Goal: Transaction & Acquisition: Obtain resource

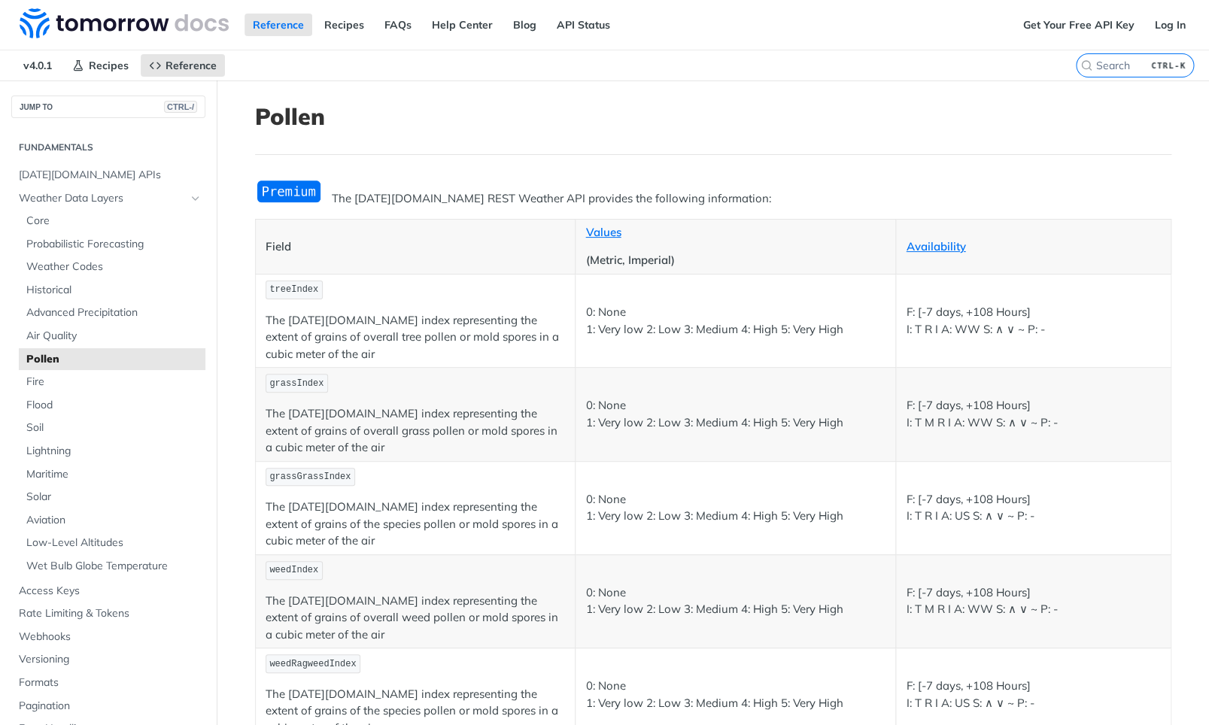
click at [296, 192] on img "Expand image" at bounding box center [289, 191] width 68 height 25
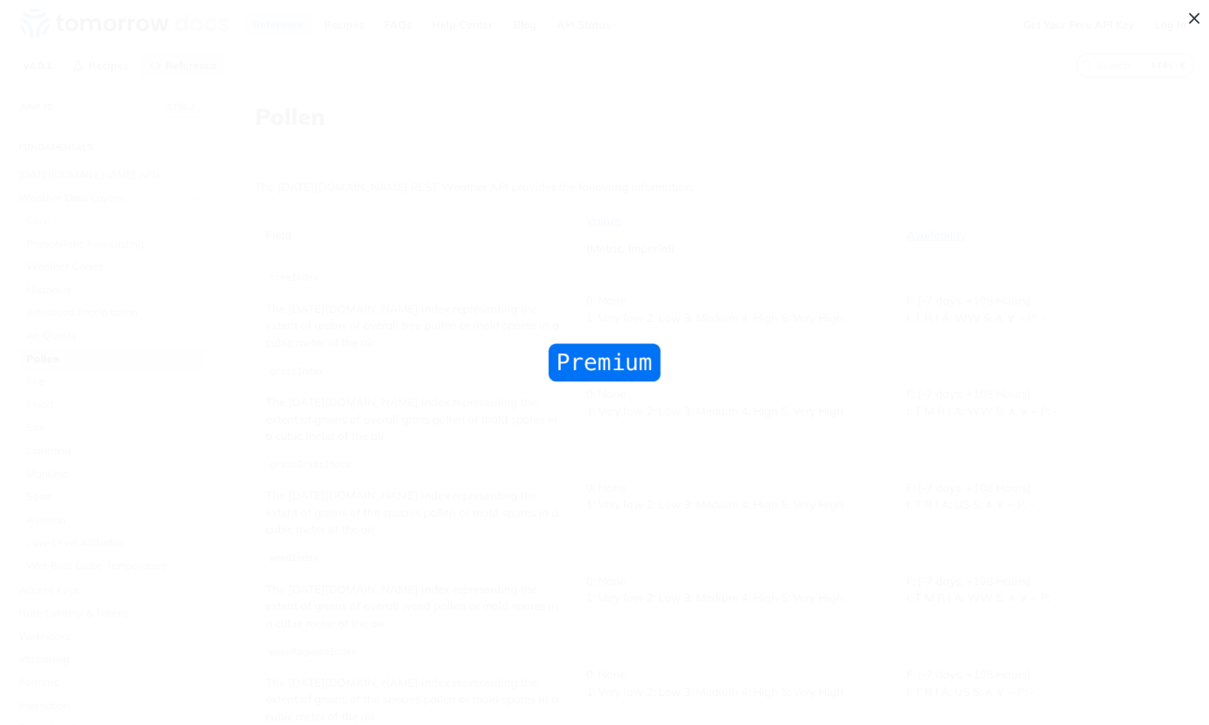
click at [323, 212] on span "Collapse image" at bounding box center [604, 362] width 1209 height 725
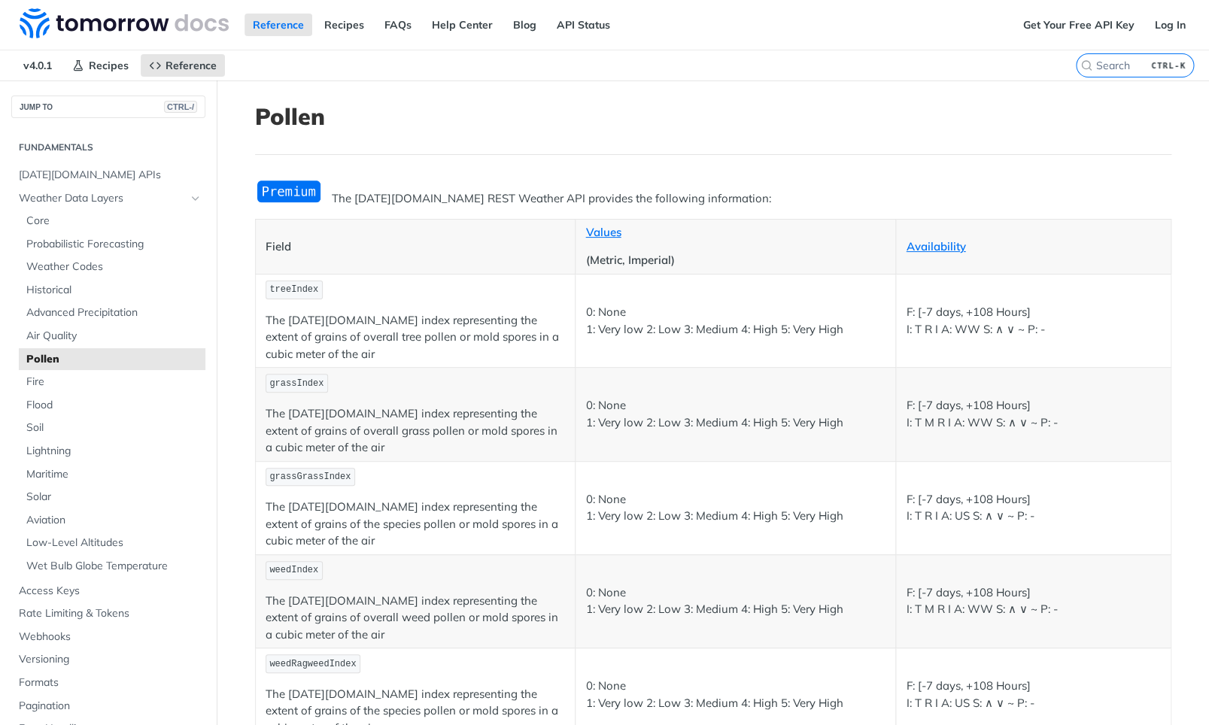
click at [350, 199] on p "The Tomorrow.io REST Weather API provides the following information:" at bounding box center [713, 198] width 916 height 17
click at [359, 232] on th "Field" at bounding box center [415, 246] width 320 height 55
click at [93, 182] on span "[DATE][DOMAIN_NAME] APIs" at bounding box center [110, 175] width 183 height 15
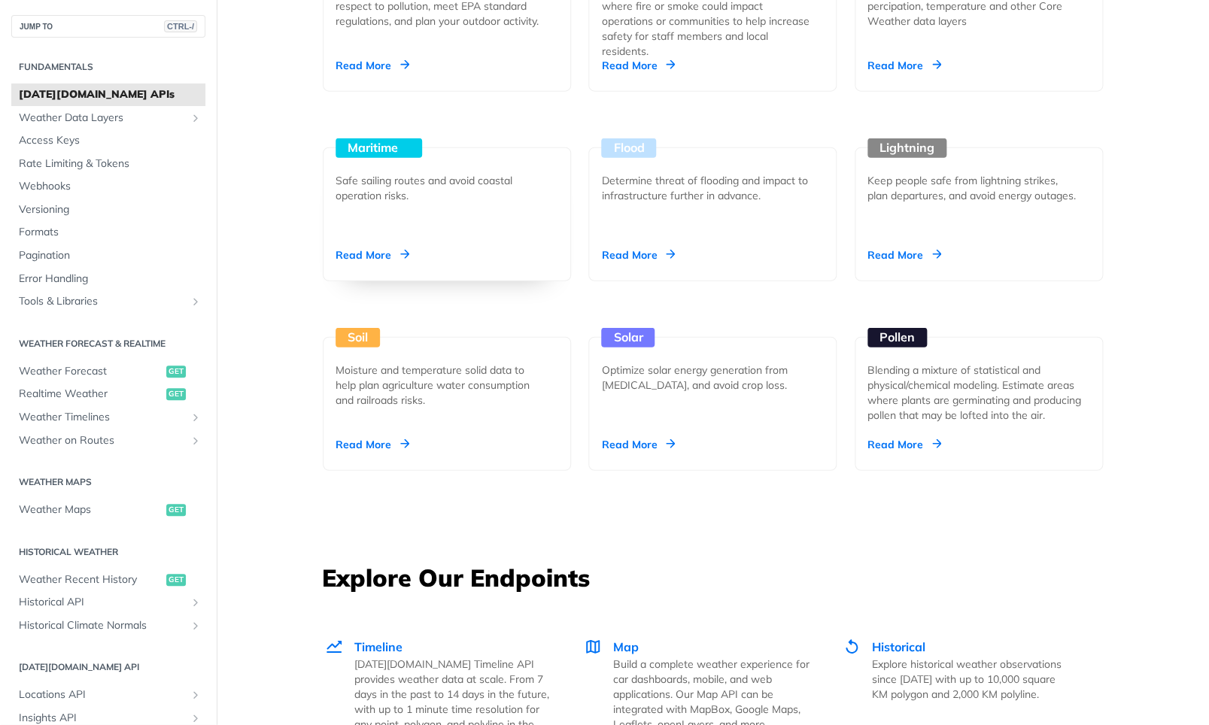
scroll to position [1264, 0]
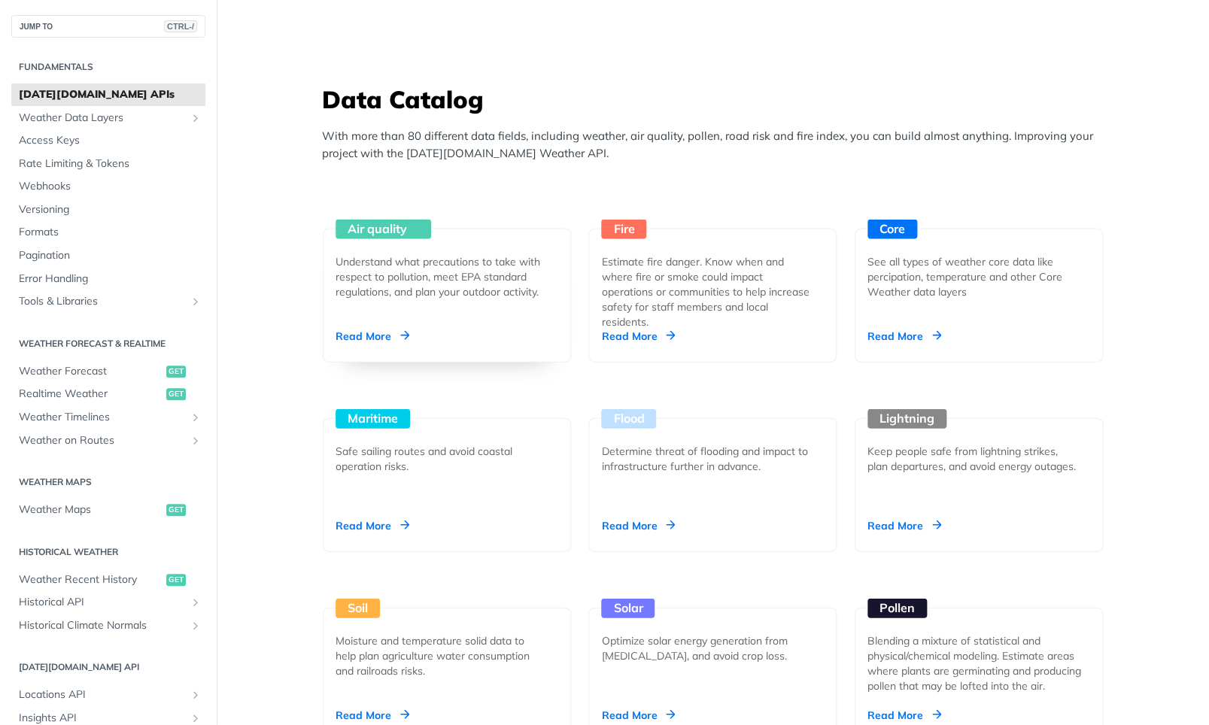
click at [496, 287] on div "Understand what precautions to take with respect to pollution, meet EPA standar…" at bounding box center [441, 276] width 211 height 45
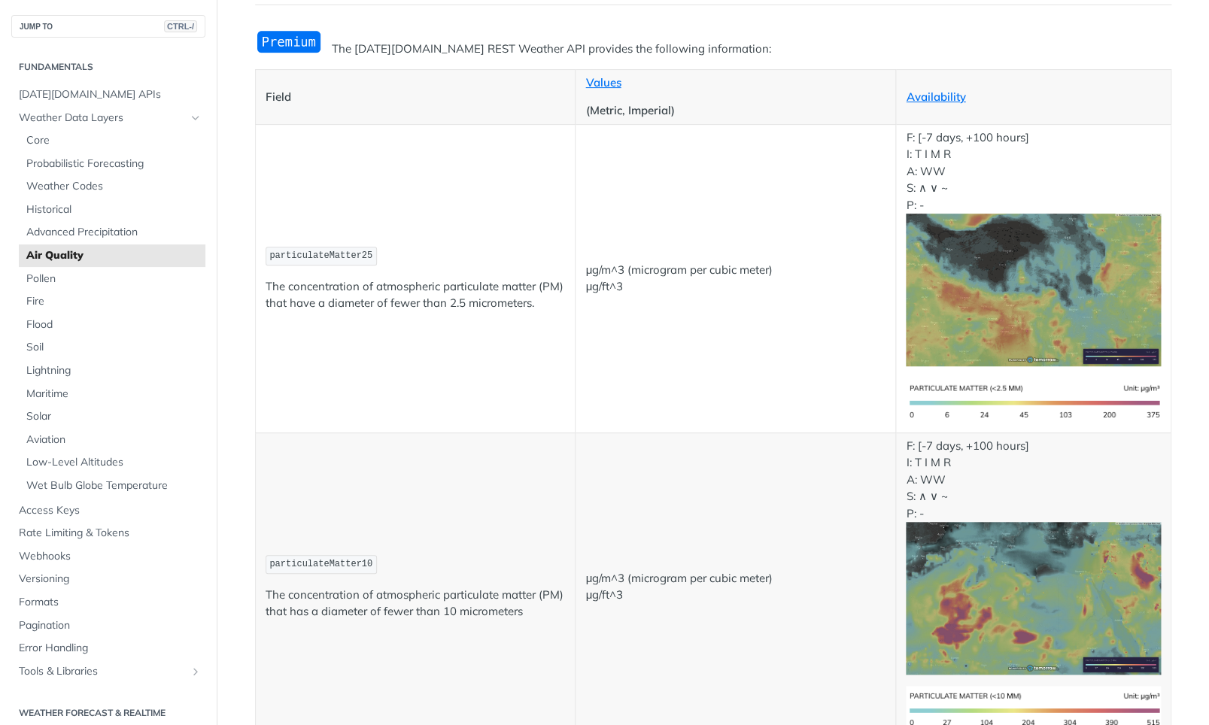
scroll to position [181, 0]
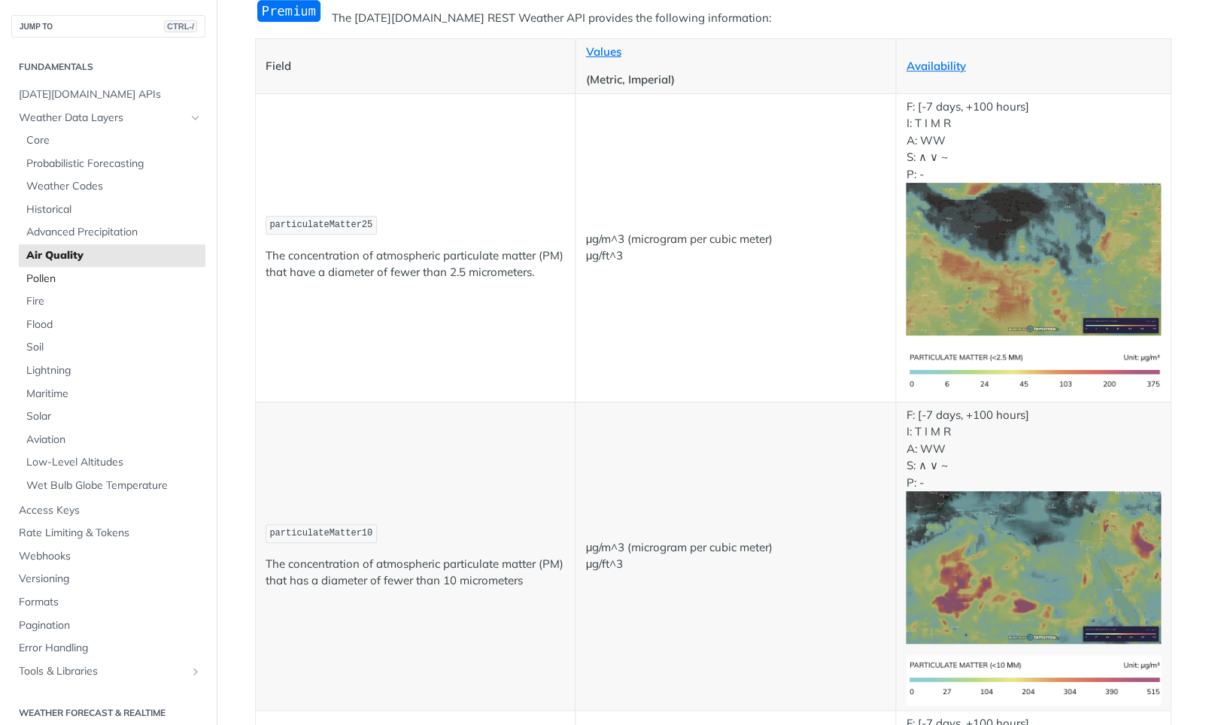
click at [53, 284] on span "Pollen" at bounding box center [113, 279] width 175 height 15
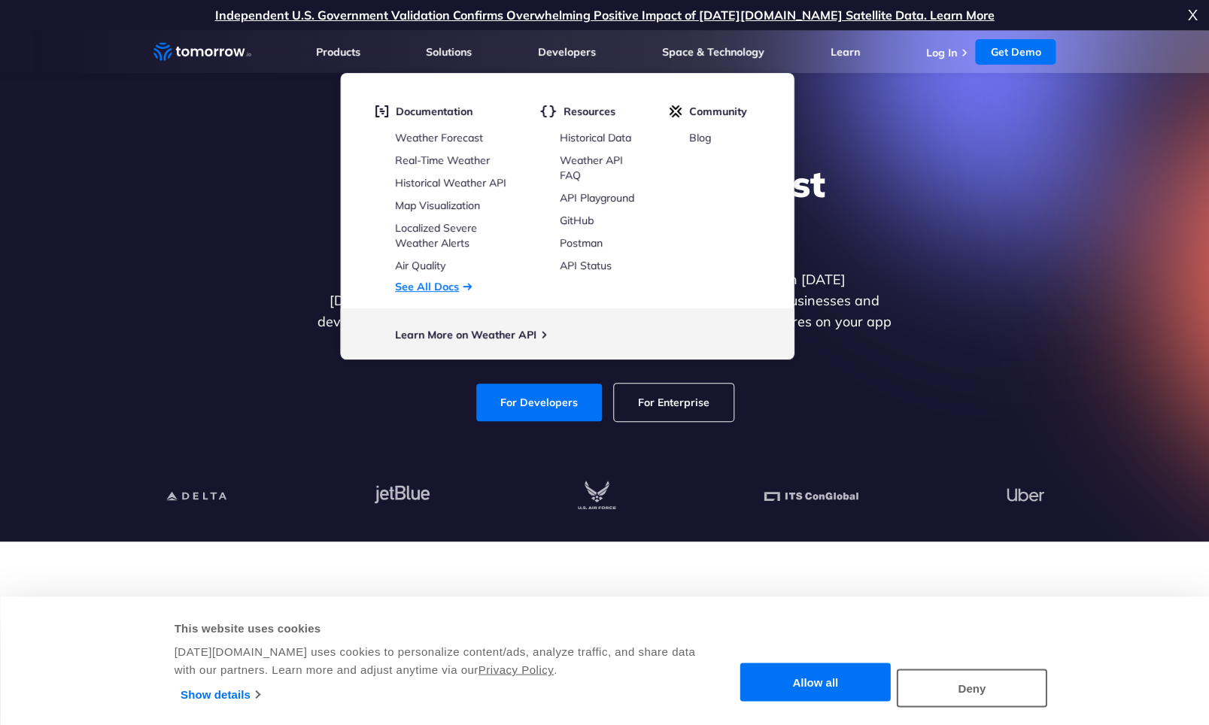
click at [431, 284] on link "See All Docs" at bounding box center [427, 287] width 64 height 14
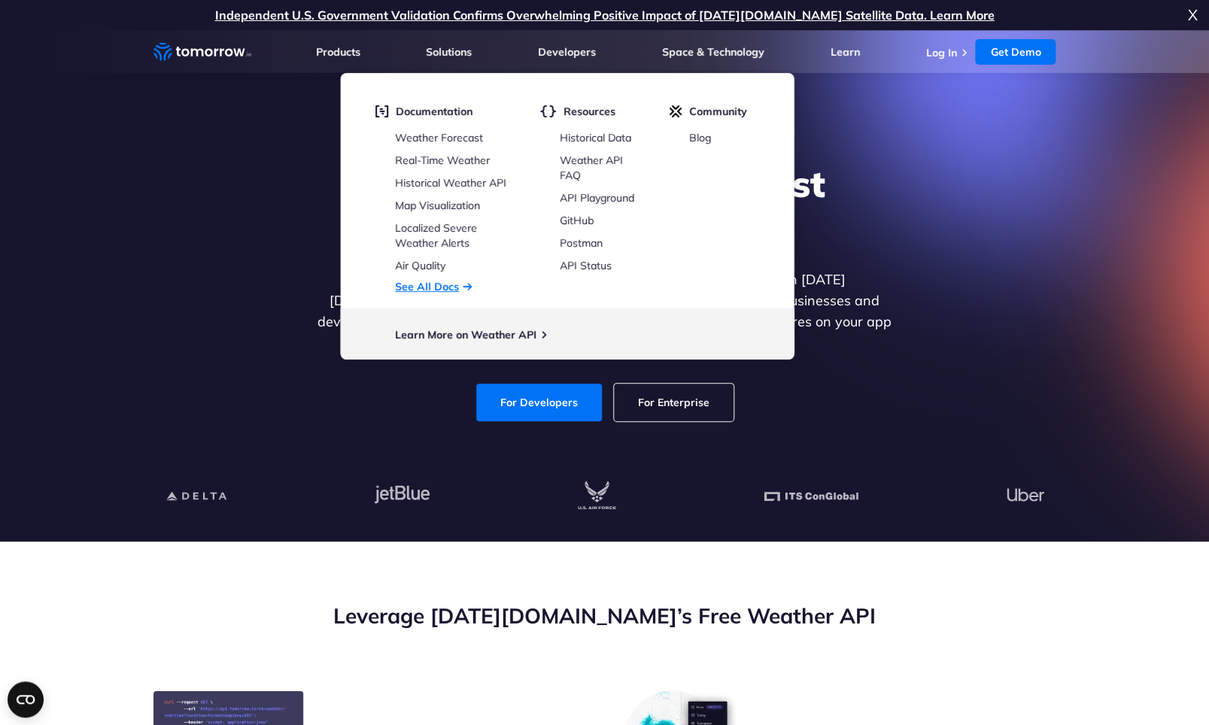
click at [436, 287] on link "See All Docs" at bounding box center [427, 287] width 64 height 14
click at [455, 281] on link "See All Docs" at bounding box center [427, 287] width 64 height 14
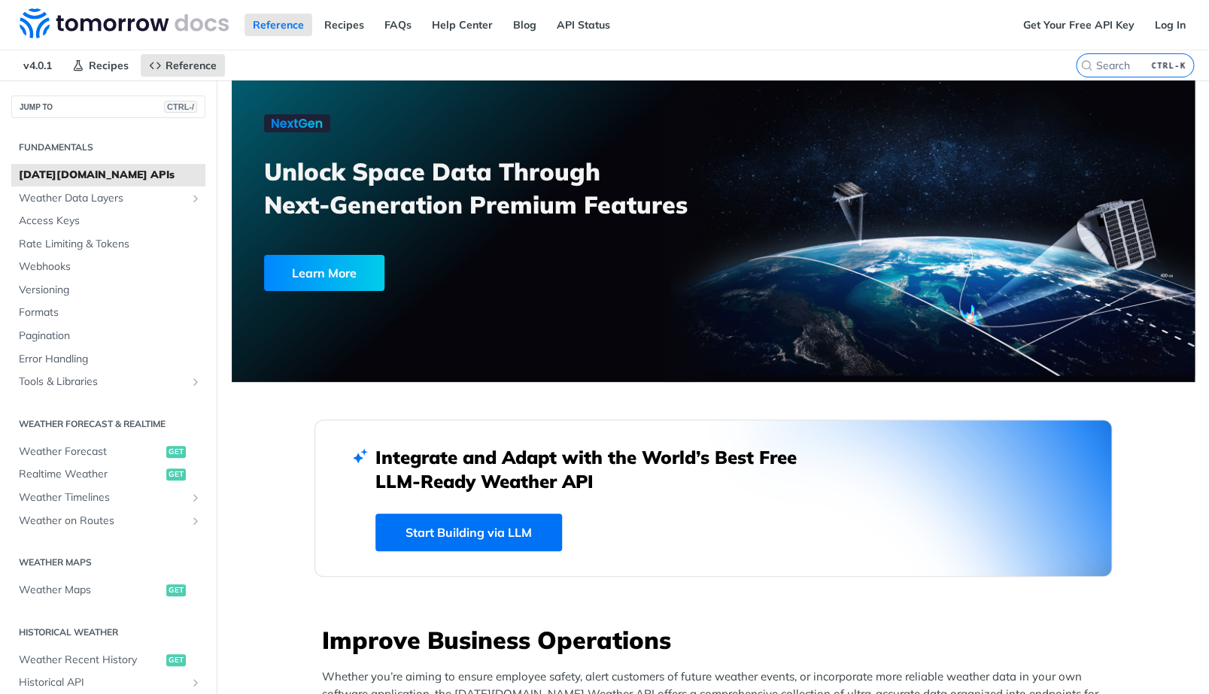
scroll to position [1053, 0]
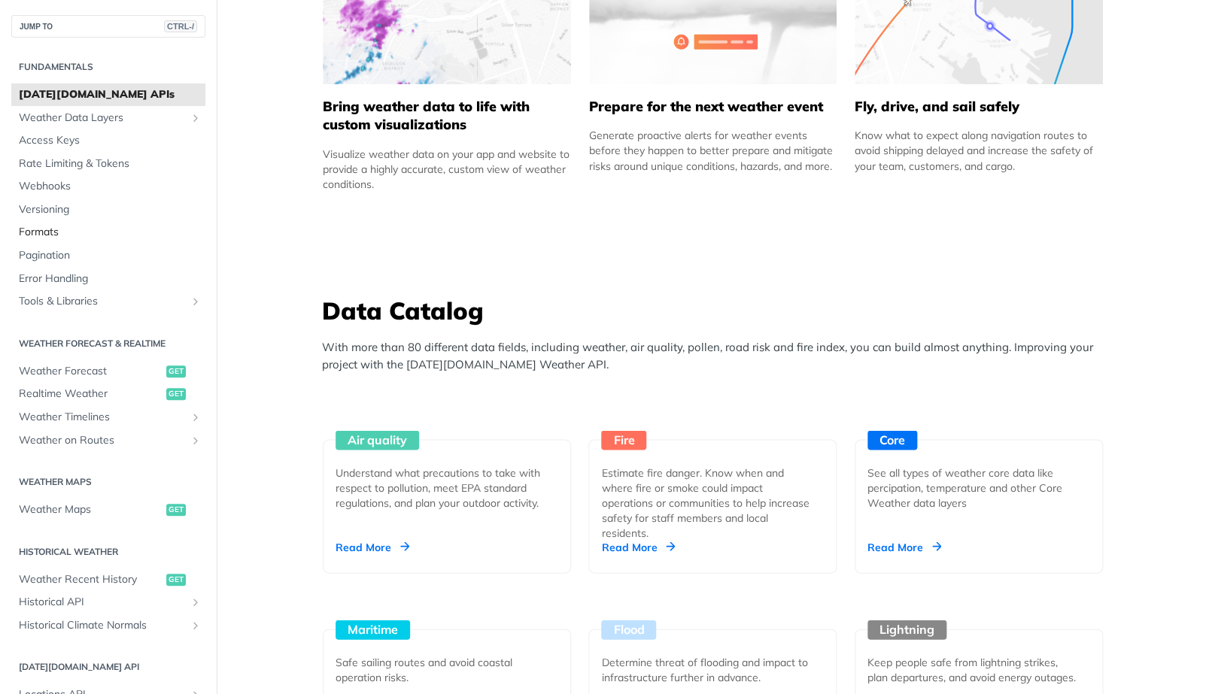
click at [59, 231] on span "Formats" at bounding box center [110, 232] width 183 height 15
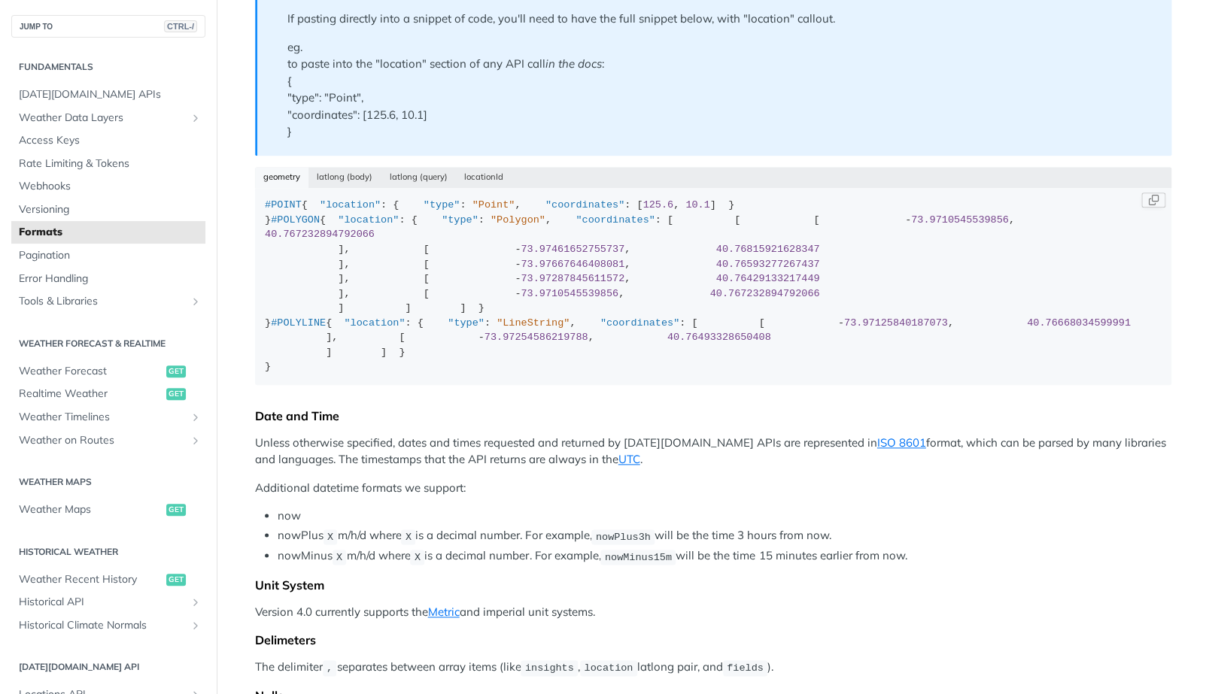
click at [545, 211] on span ""coordinates"" at bounding box center [584, 204] width 79 height 11
click at [353, 298] on div "#POINT { "location" : { "type" : "Point" , "coordinates" : [ 125.6 , 10.1 ] } }…" at bounding box center [713, 286] width 896 height 177
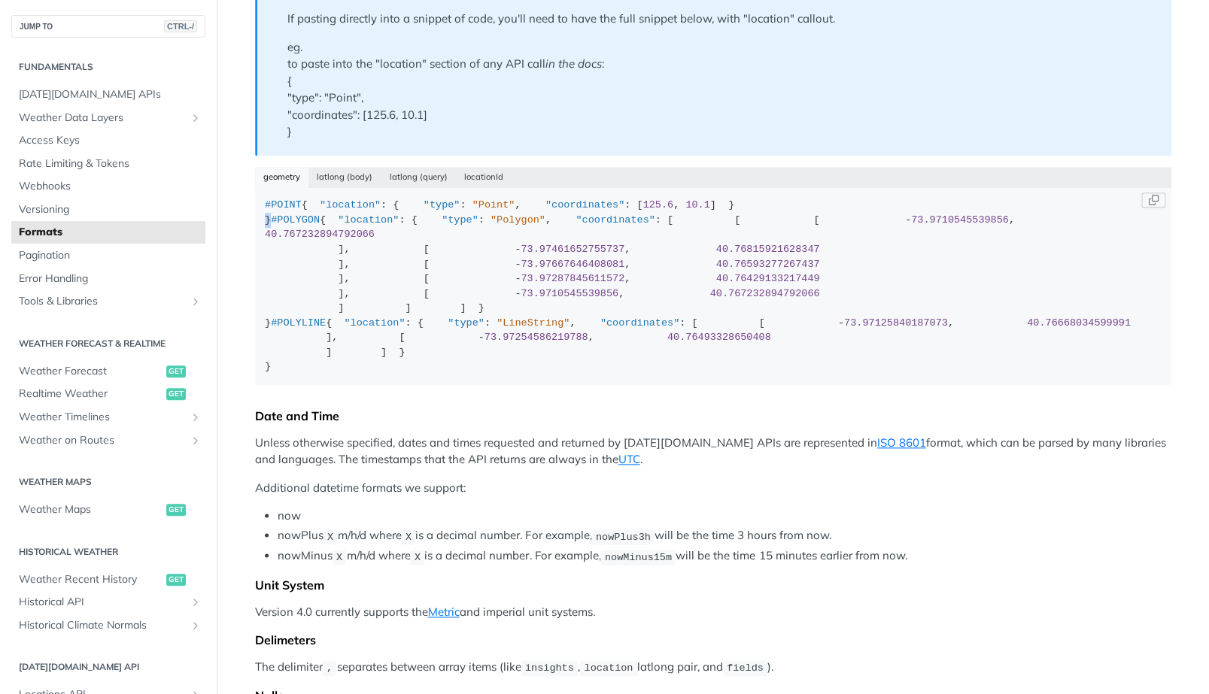
click at [353, 298] on div "#POINT { "location" : { "type" : "Point" , "coordinates" : [ 125.6 , 10.1 ] } }…" at bounding box center [713, 286] width 896 height 177
click at [353, 276] on div "#POINT { "location" : { "type" : "Point" , "coordinates" : [ 125.6 , 10.1 ] } }…" at bounding box center [713, 286] width 896 height 177
click at [348, 183] on button "latlong (body)" at bounding box center [344, 177] width 73 height 21
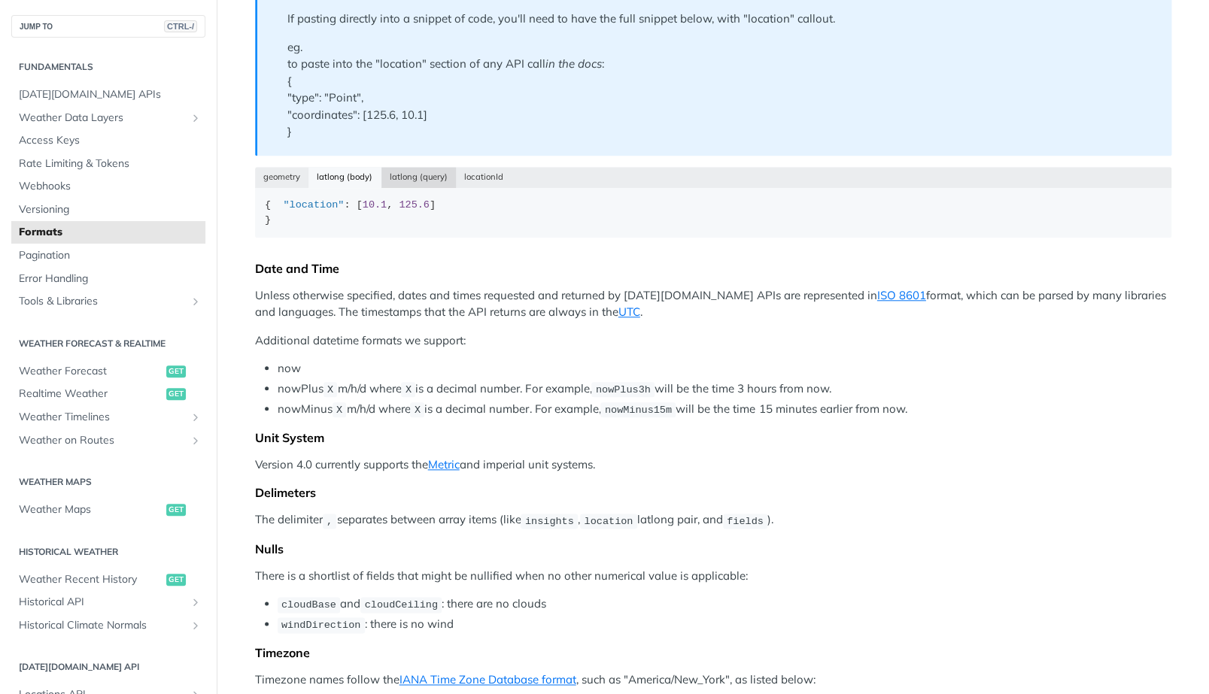
click at [400, 178] on button "latlong (query)" at bounding box center [418, 177] width 75 height 21
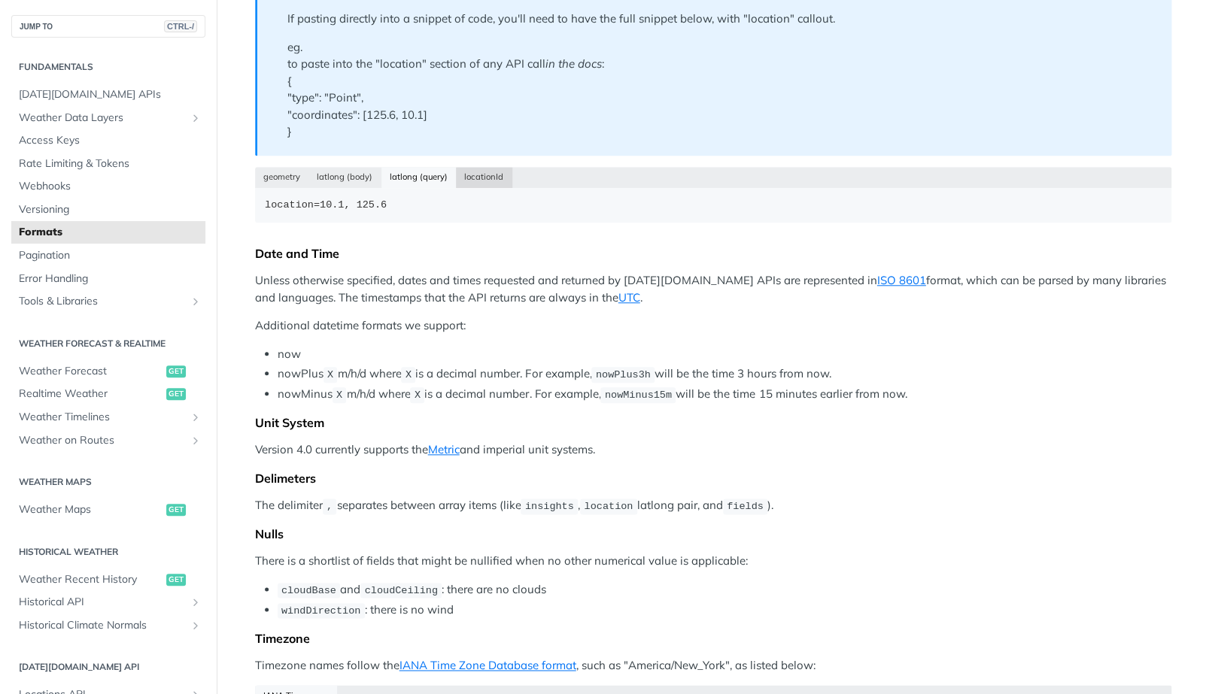
click at [460, 169] on button "locationId" at bounding box center [484, 177] width 56 height 21
click at [289, 174] on button "geometry" at bounding box center [282, 177] width 54 height 21
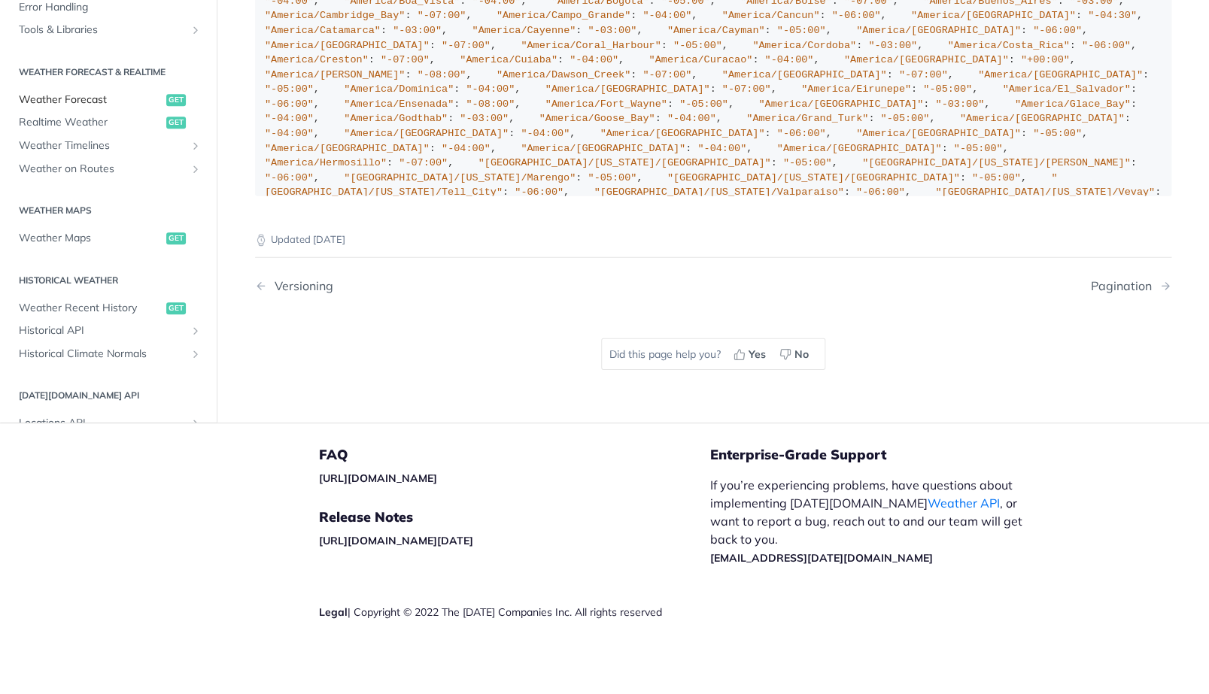
scroll to position [1715, 0]
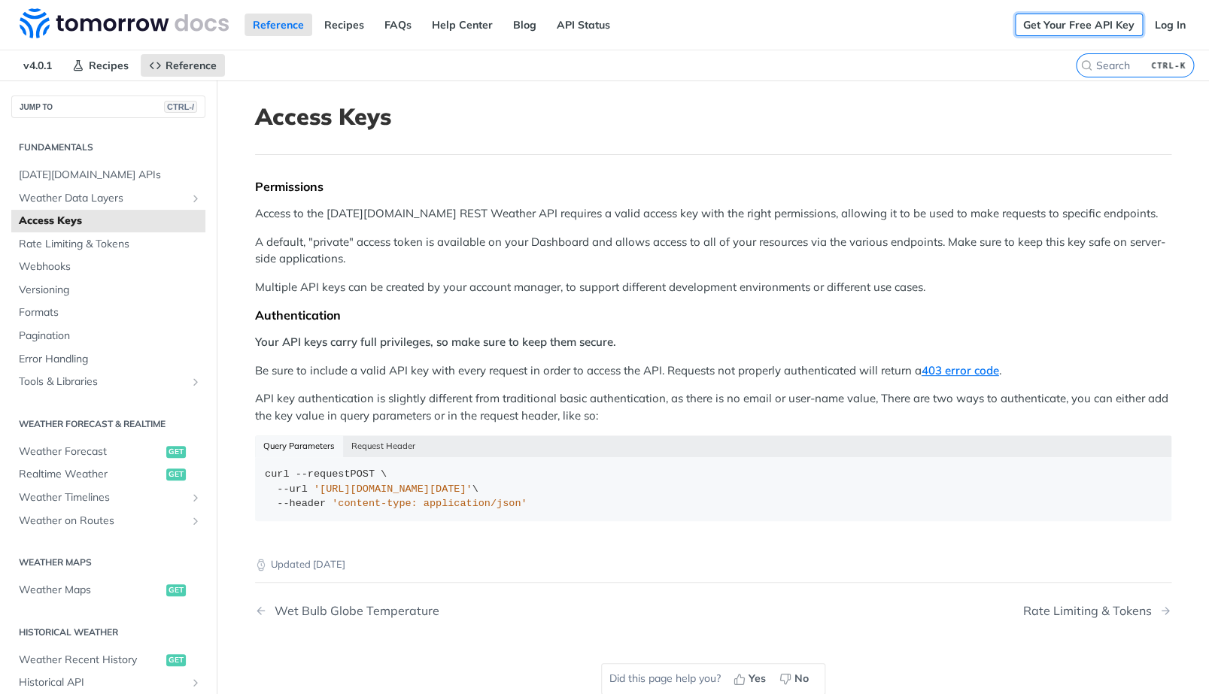
click at [1053, 33] on link "Get Your Free API Key" at bounding box center [1079, 25] width 128 height 23
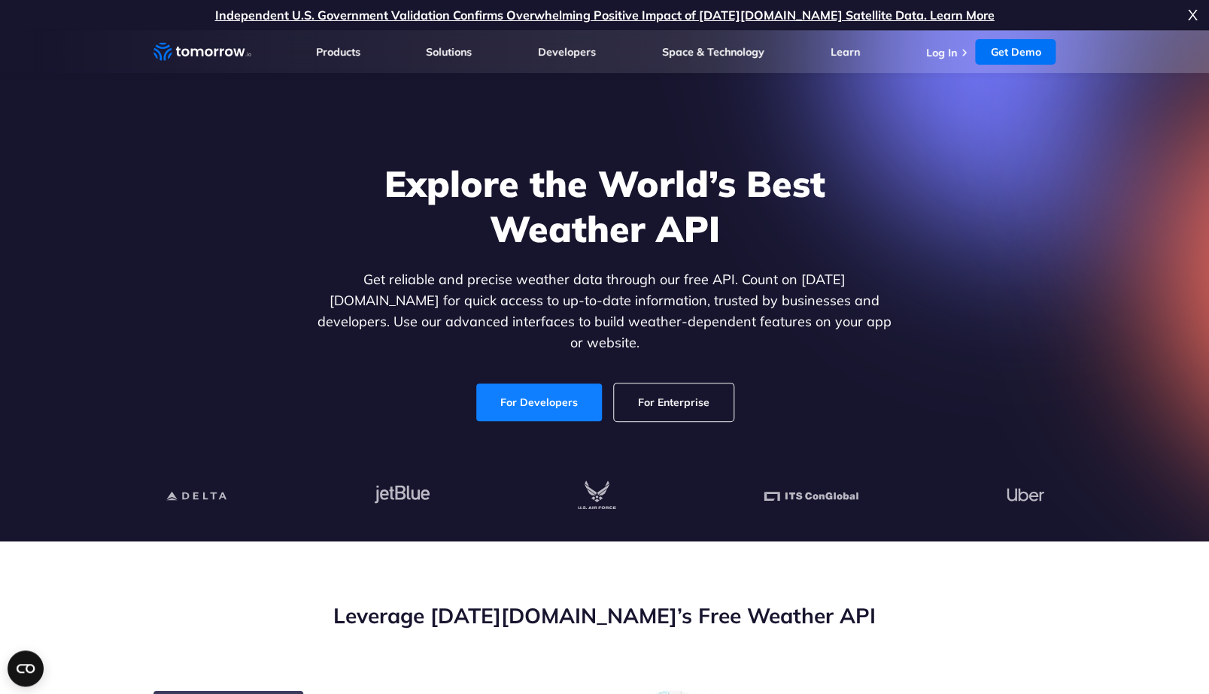
click at [508, 390] on link "For Developers" at bounding box center [539, 403] width 126 height 38
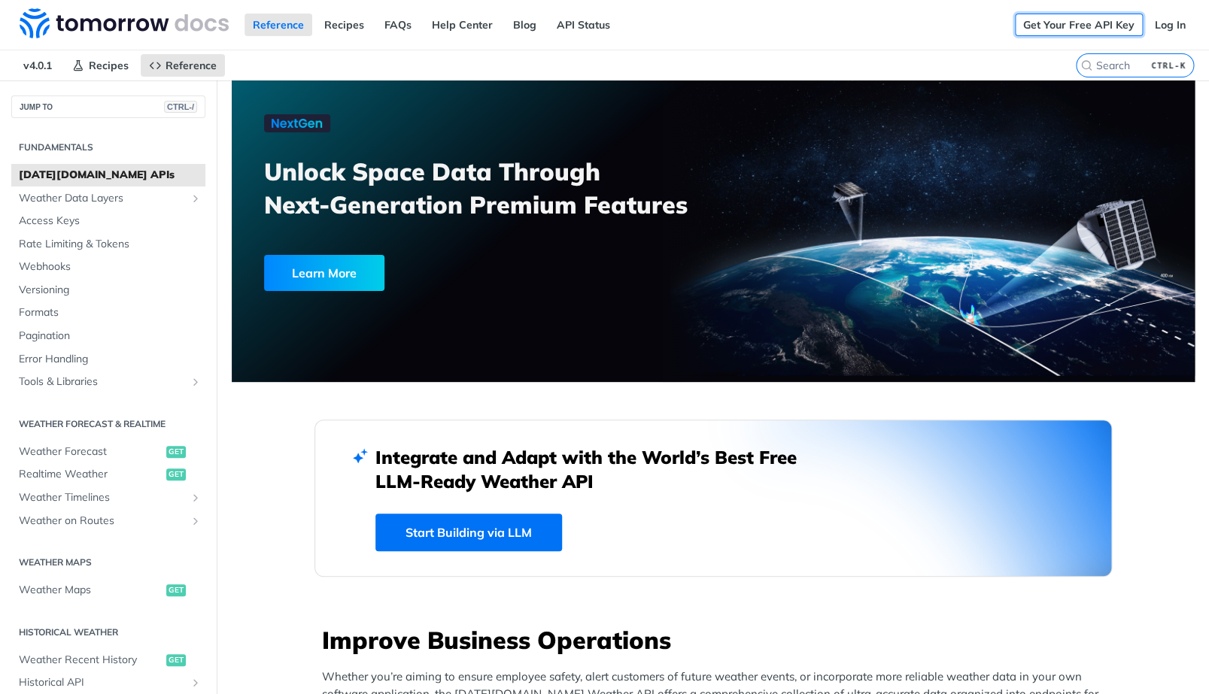
click at [1033, 26] on link "Get Your Free API Key" at bounding box center [1079, 25] width 128 height 23
